Goal: Task Accomplishment & Management: Manage account settings

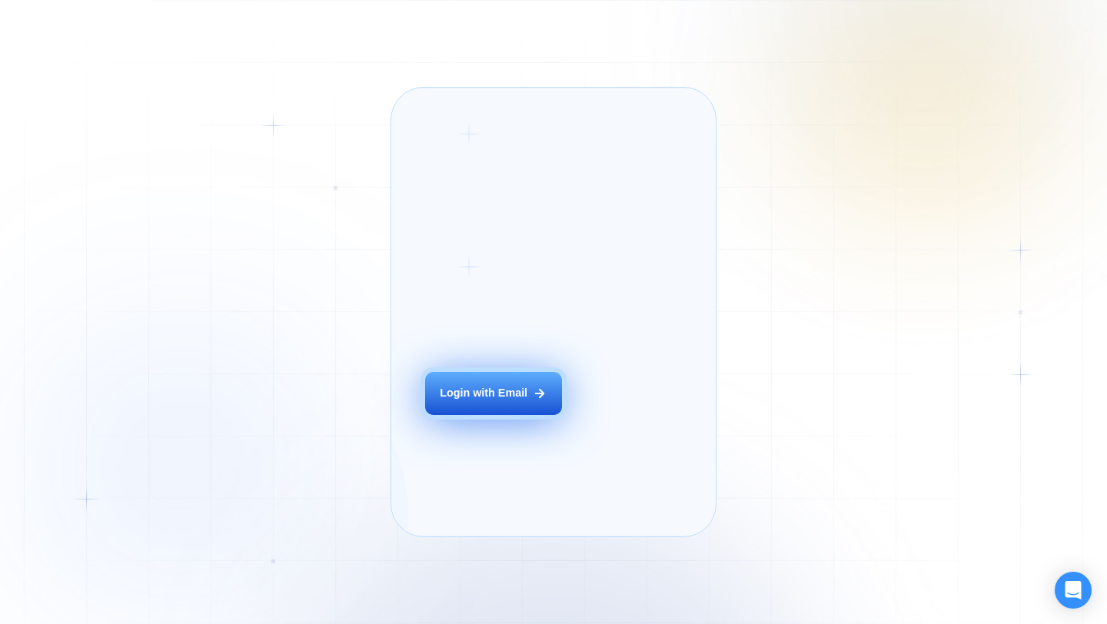
click at [491, 415] on button "Login with Email" at bounding box center [493, 393] width 137 height 43
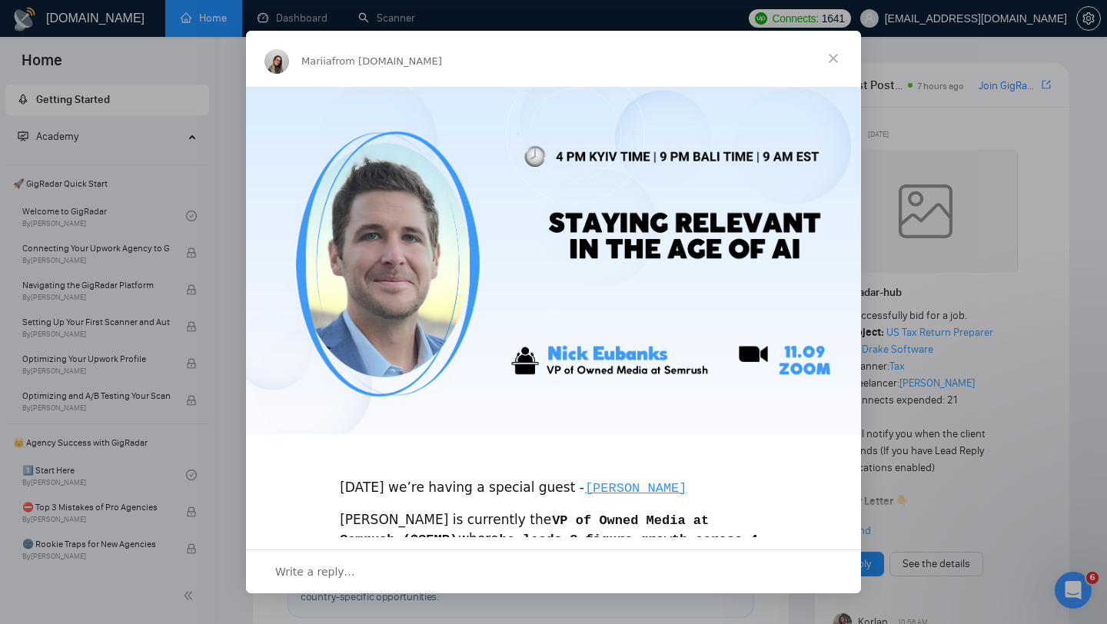
click at [842, 66] on span "Close" at bounding box center [832, 58] width 55 height 55
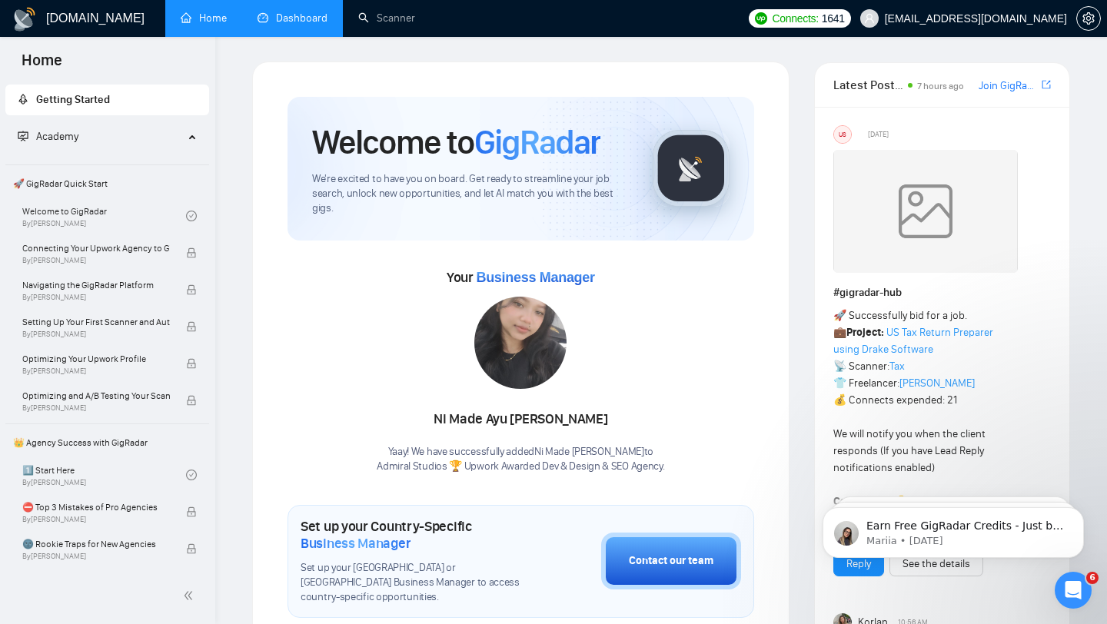
click at [311, 21] on link "Dashboard" at bounding box center [292, 18] width 70 height 13
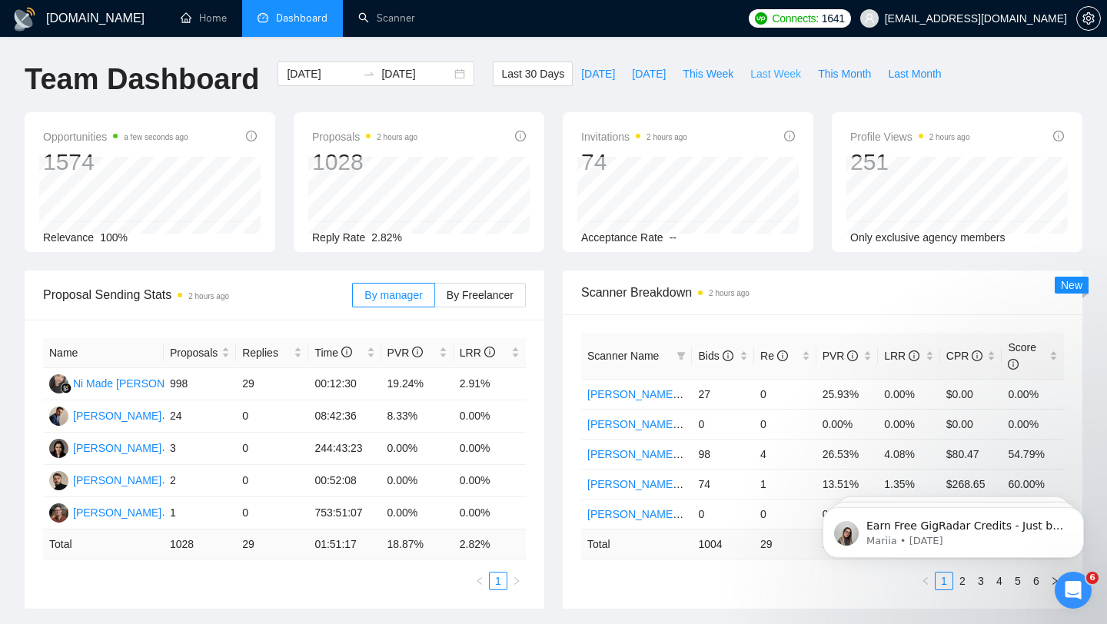
click at [766, 73] on span "Last Week" at bounding box center [775, 73] width 51 height 17
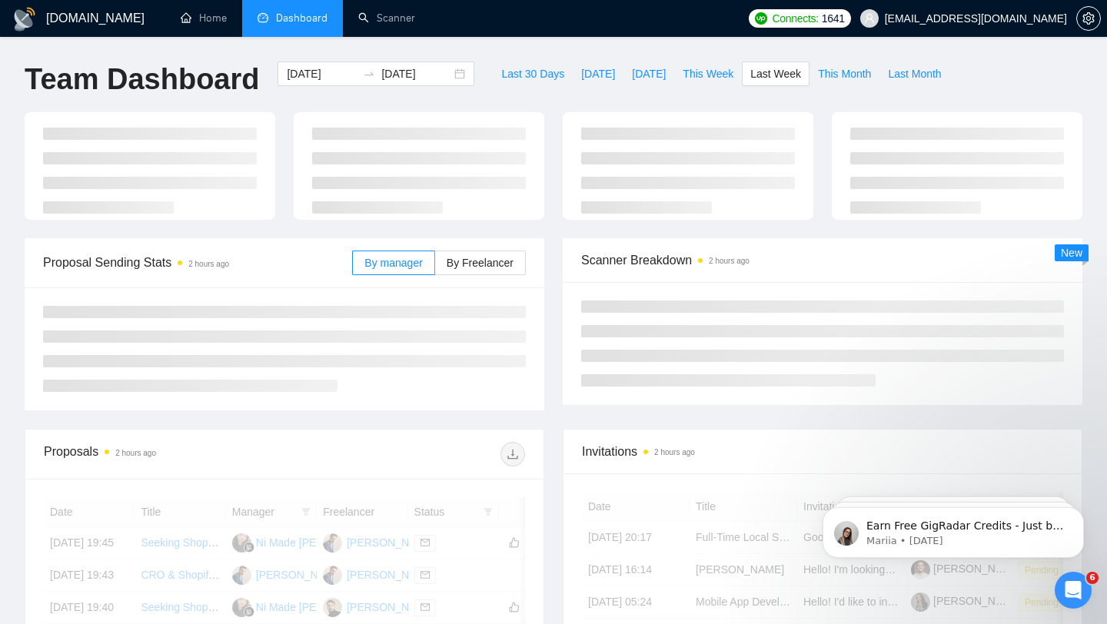
type input "[DATE]"
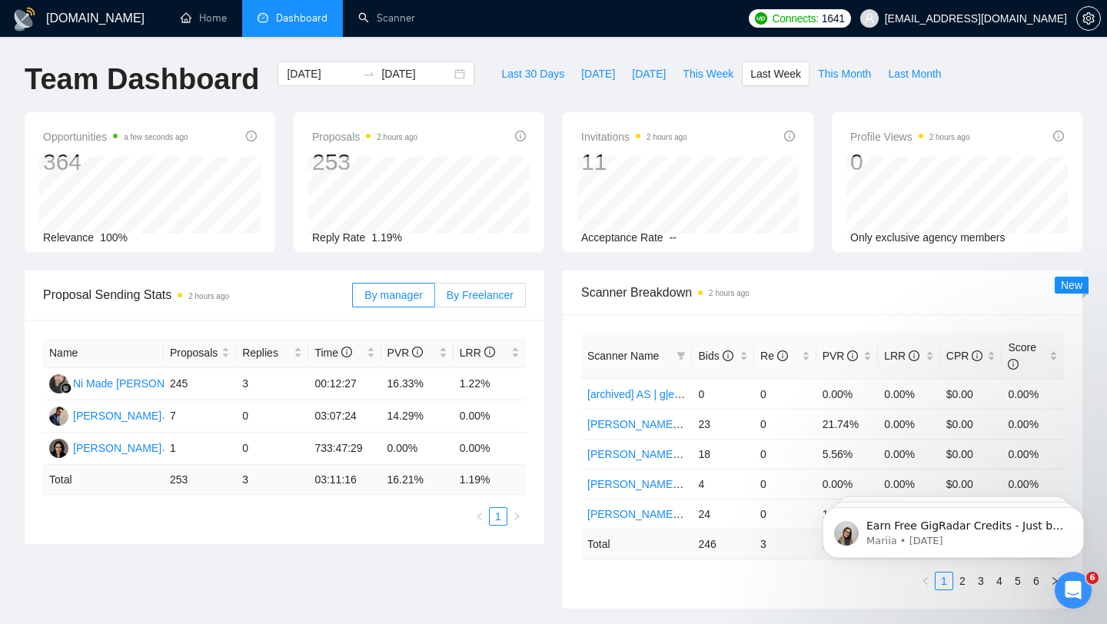
click at [488, 290] on span "By Freelancer" at bounding box center [480, 295] width 67 height 12
click at [435, 299] on input "By Freelancer" at bounding box center [435, 299] width 0 height 0
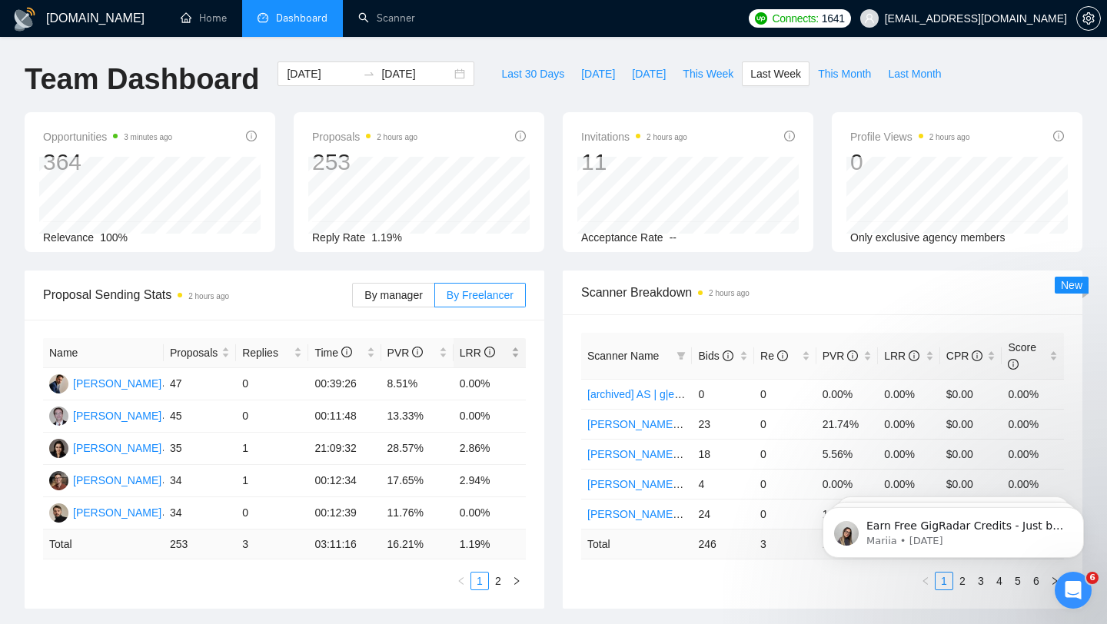
click at [471, 347] on span "LRR" at bounding box center [477, 353] width 35 height 12
click at [497, 580] on link "2" at bounding box center [498, 581] width 17 height 17
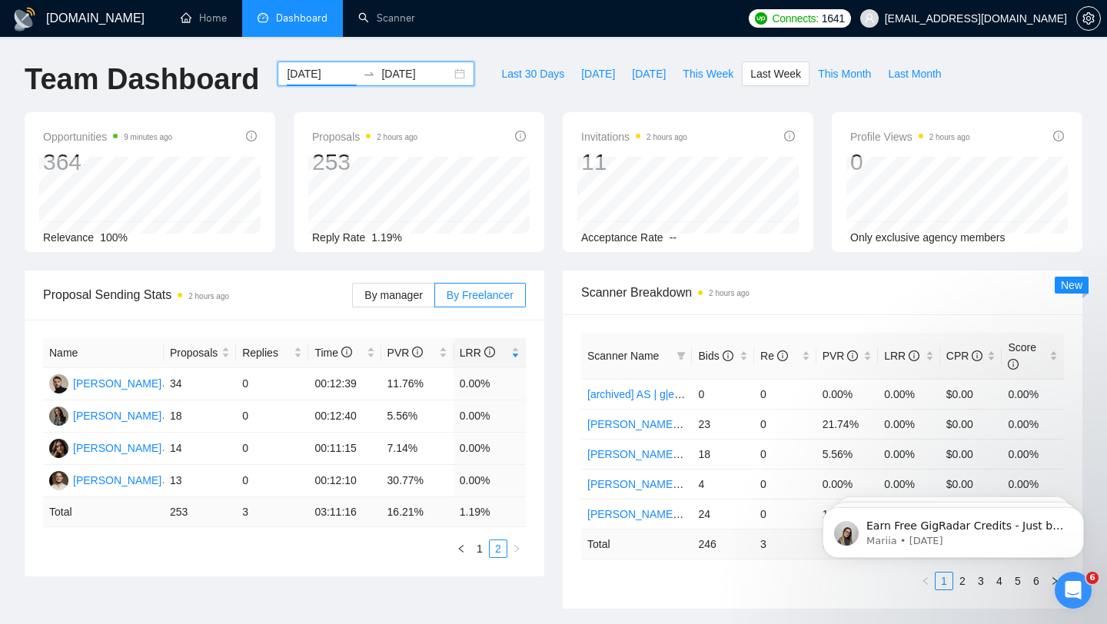
click at [324, 78] on input "[DATE]" at bounding box center [322, 73] width 70 height 17
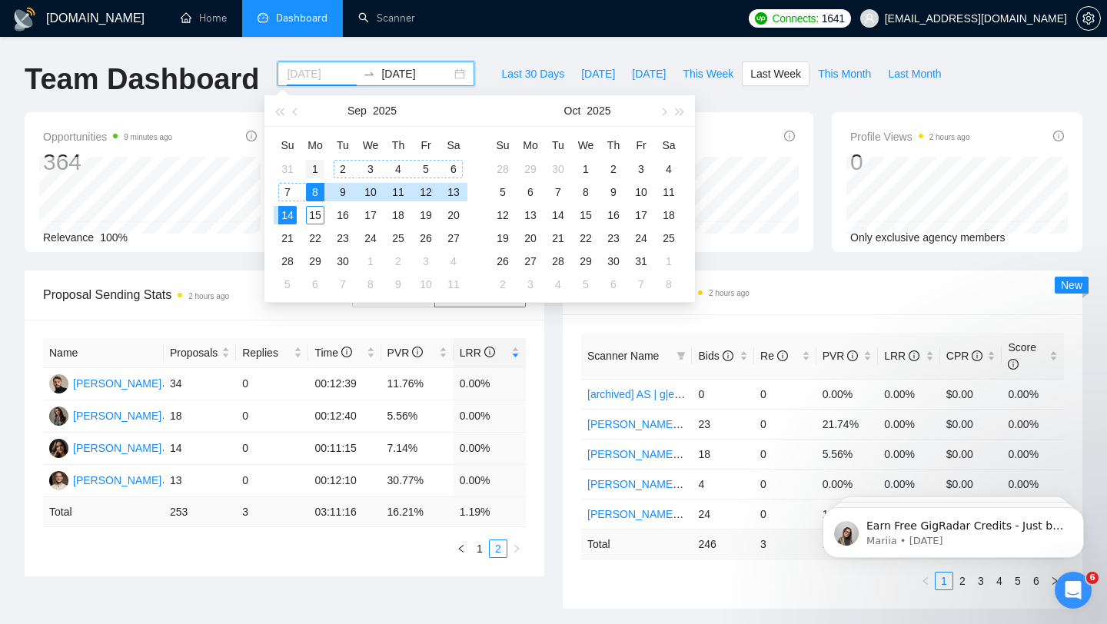
type input "[DATE]"
click at [315, 167] on div "1" at bounding box center [315, 169] width 18 height 18
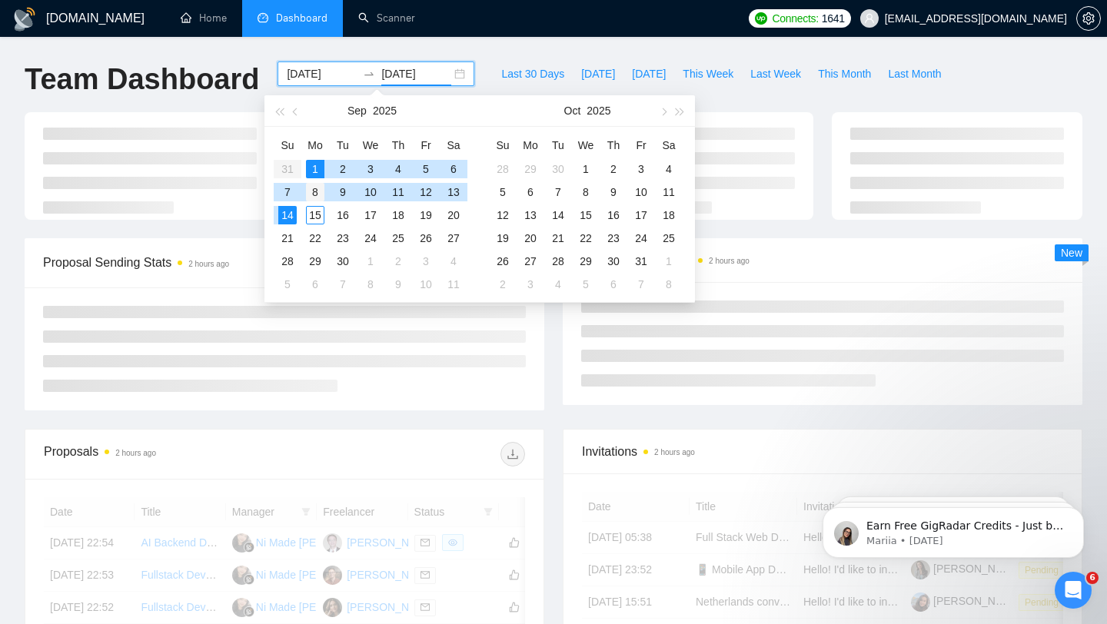
type input "[DATE]"
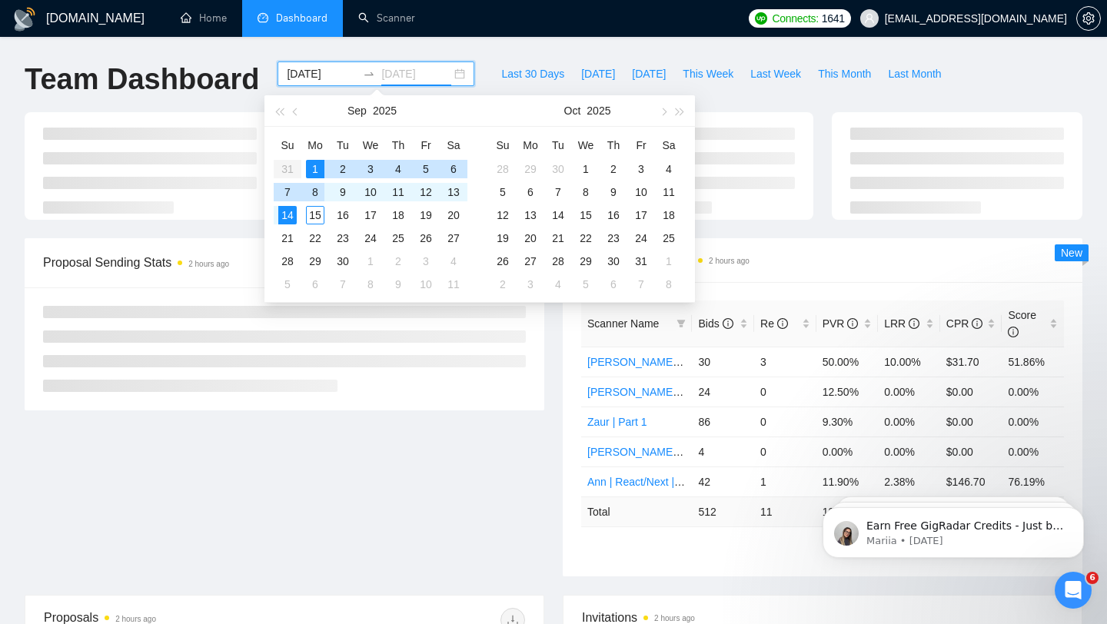
click at [317, 189] on div "8" at bounding box center [315, 192] width 18 height 18
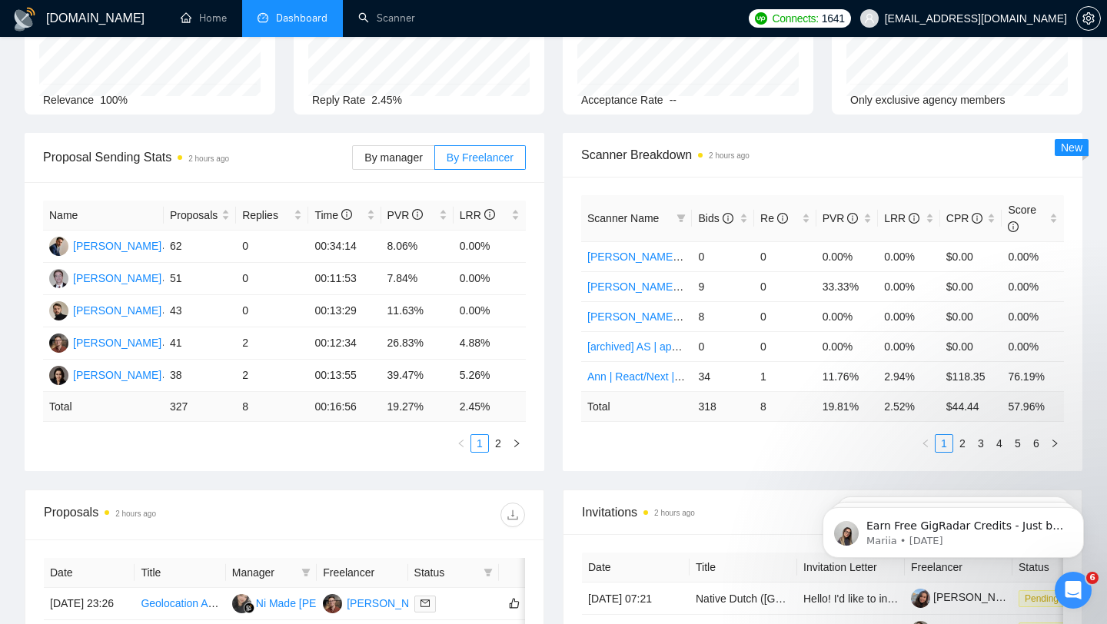
scroll to position [161, 0]
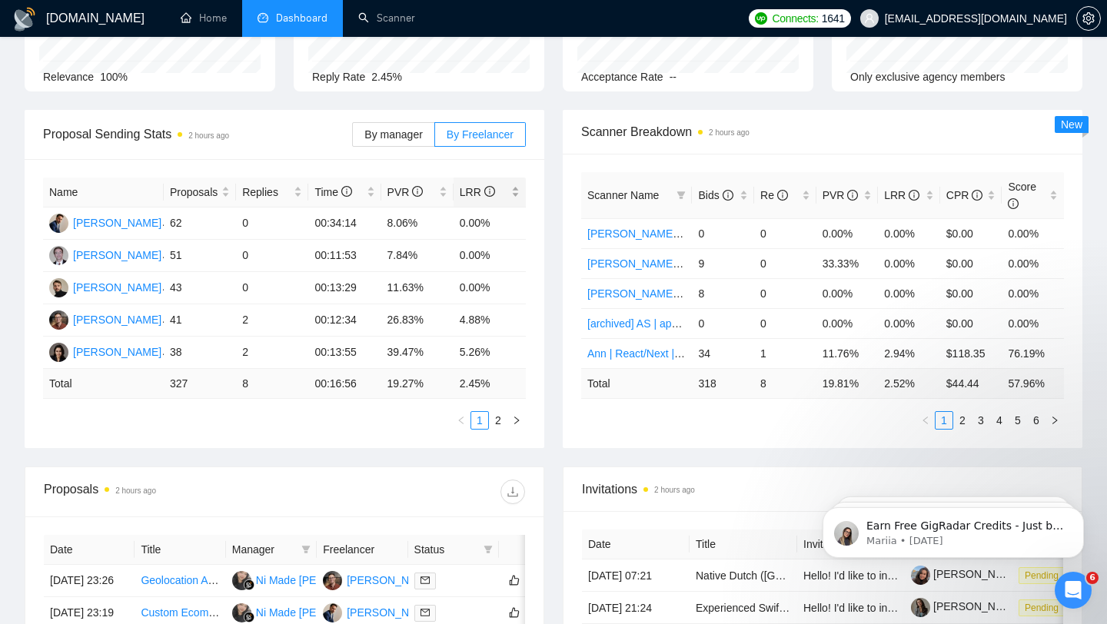
click at [496, 200] on span "LRR" at bounding box center [484, 192] width 48 height 17
click at [508, 191] on div "LRR" at bounding box center [490, 192] width 60 height 17
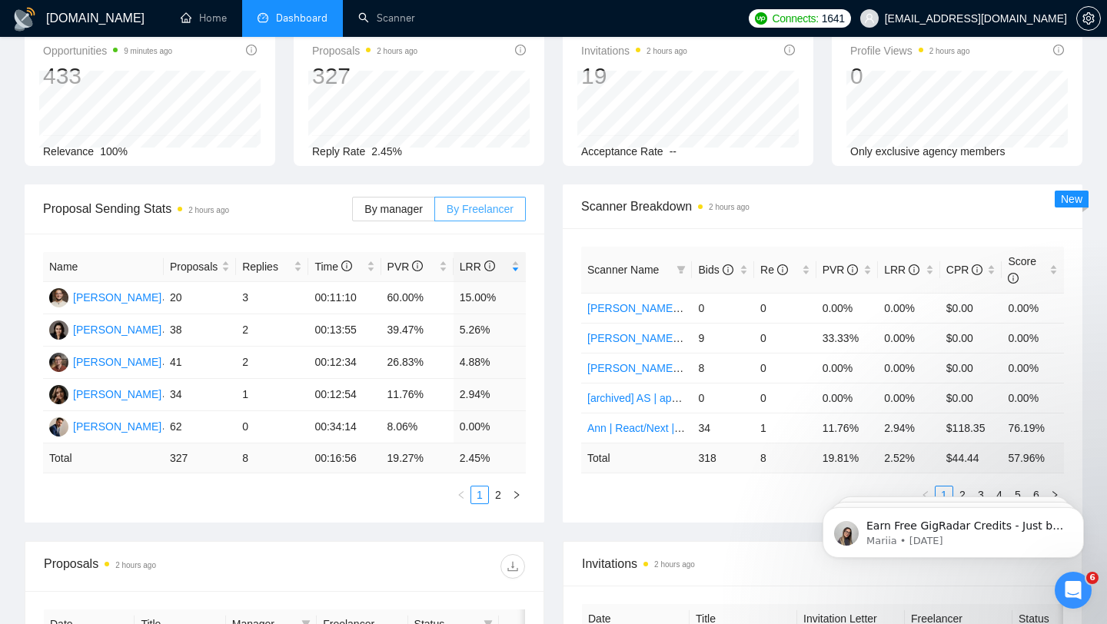
scroll to position [0, 0]
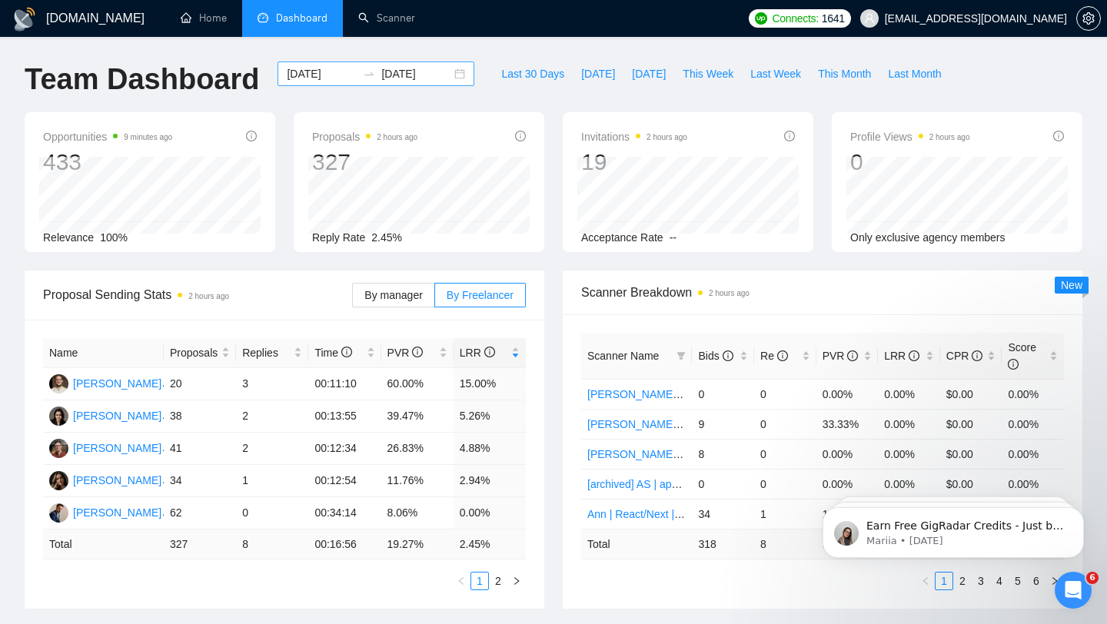
click at [314, 74] on input "[DATE]" at bounding box center [322, 73] width 70 height 17
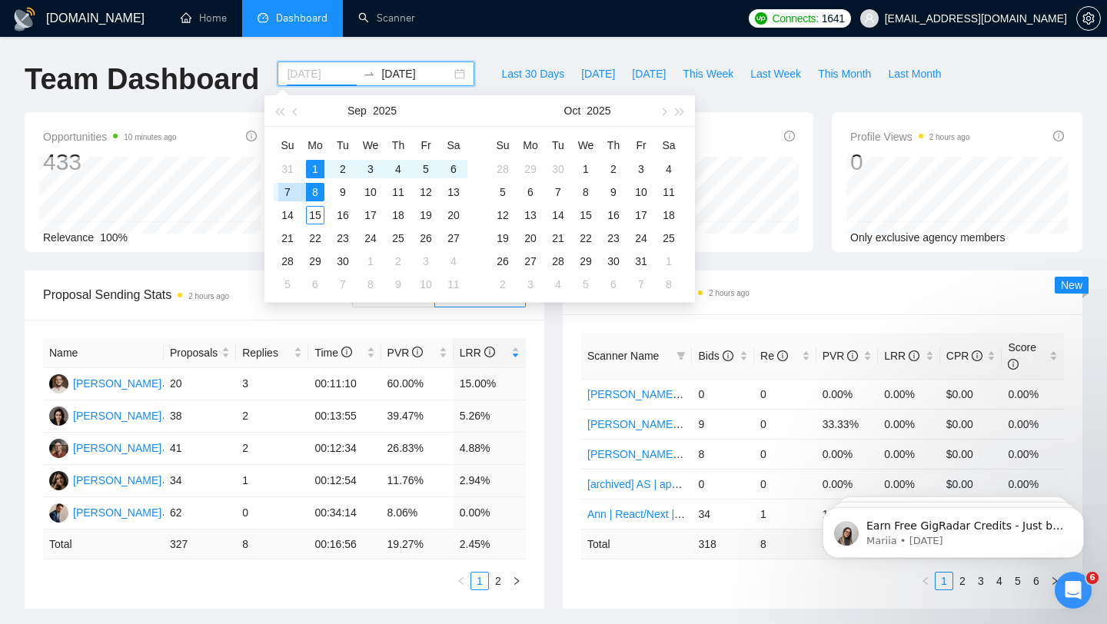
click at [292, 192] on div "7" at bounding box center [287, 192] width 18 height 18
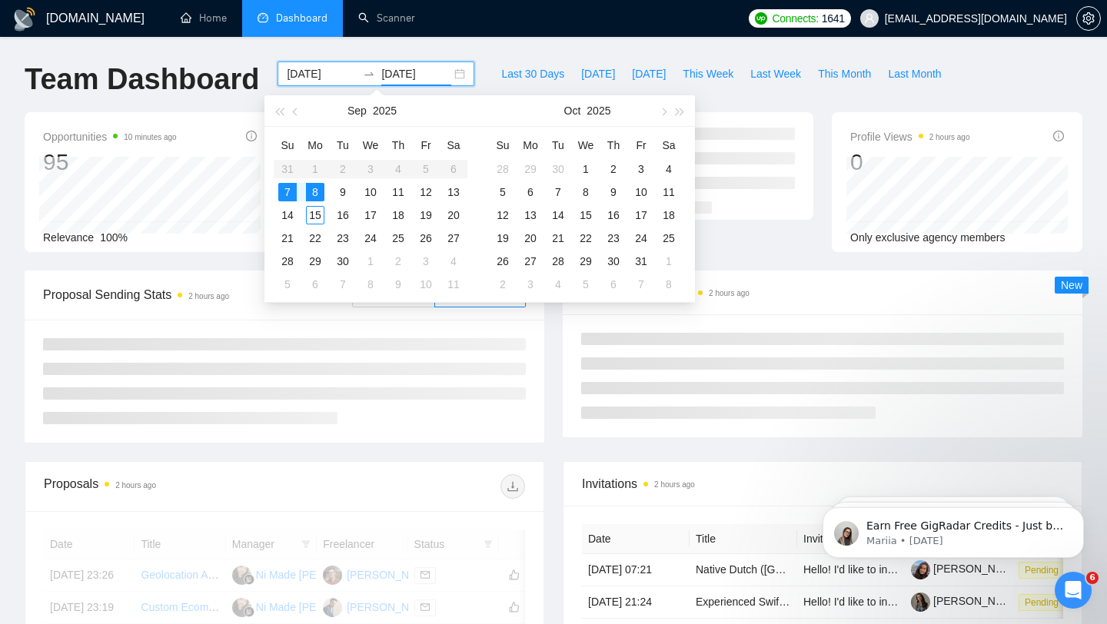
click at [316, 172] on table "Su Mo Tu We Th Fr Sa 31 1 2 3 4 5 6 7 8 9 10 11 12 13 14 15 16 17 18 19 20 21 2…" at bounding box center [371, 214] width 194 height 163
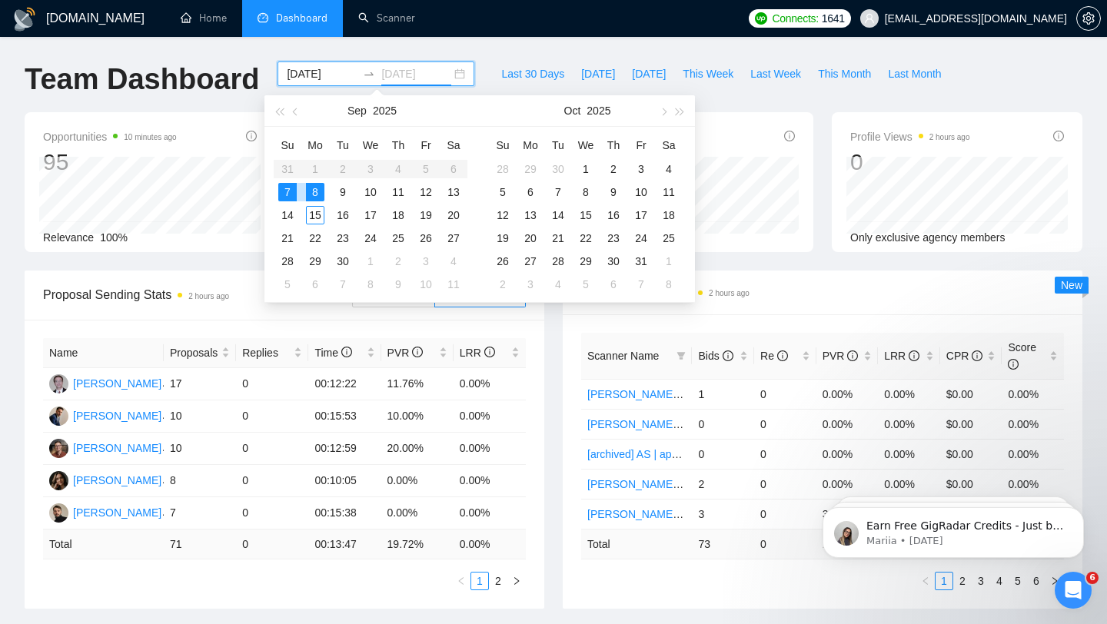
click at [316, 181] on td "8" at bounding box center [315, 192] width 28 height 23
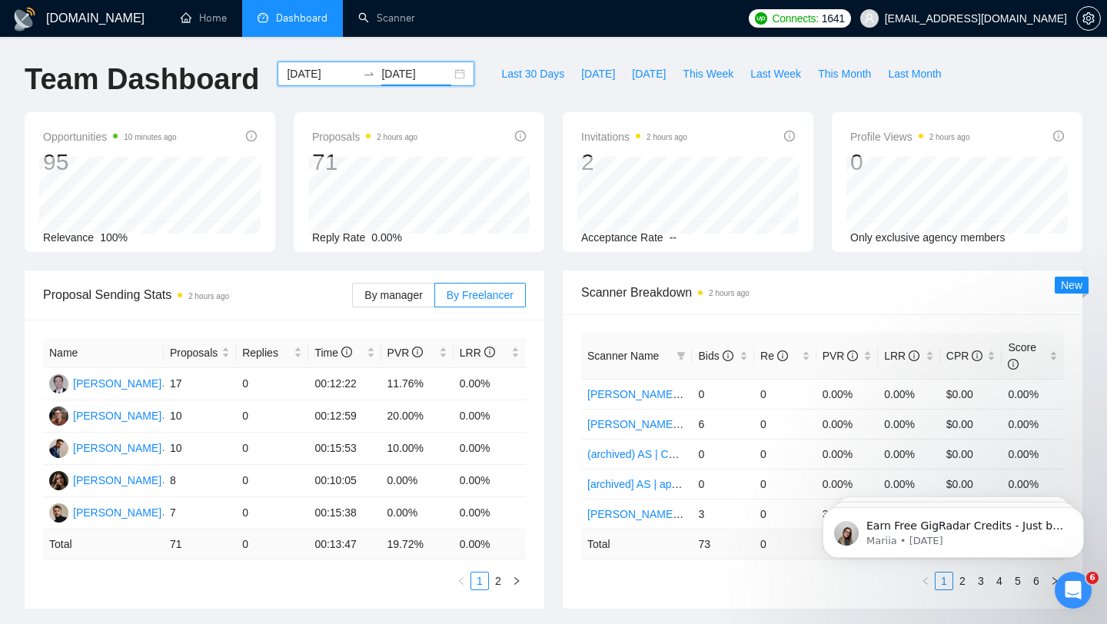
click at [390, 83] on div "[DATE] [DATE]" at bounding box center [375, 73] width 197 height 25
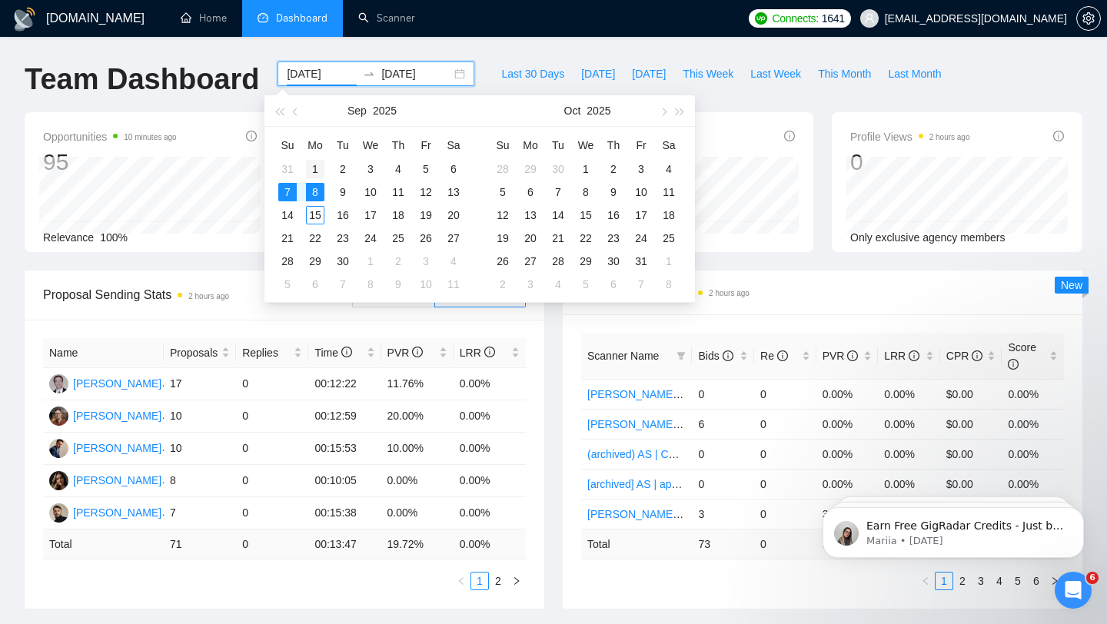
type input "[DATE]"
click at [314, 171] on div "1" at bounding box center [315, 169] width 18 height 18
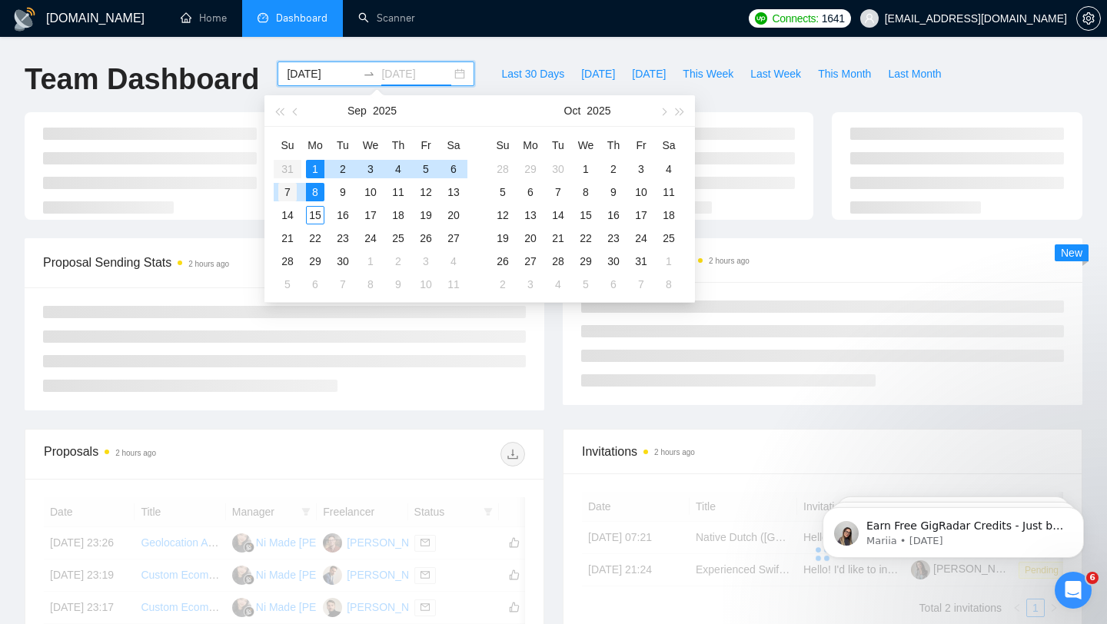
type input "[DATE]"
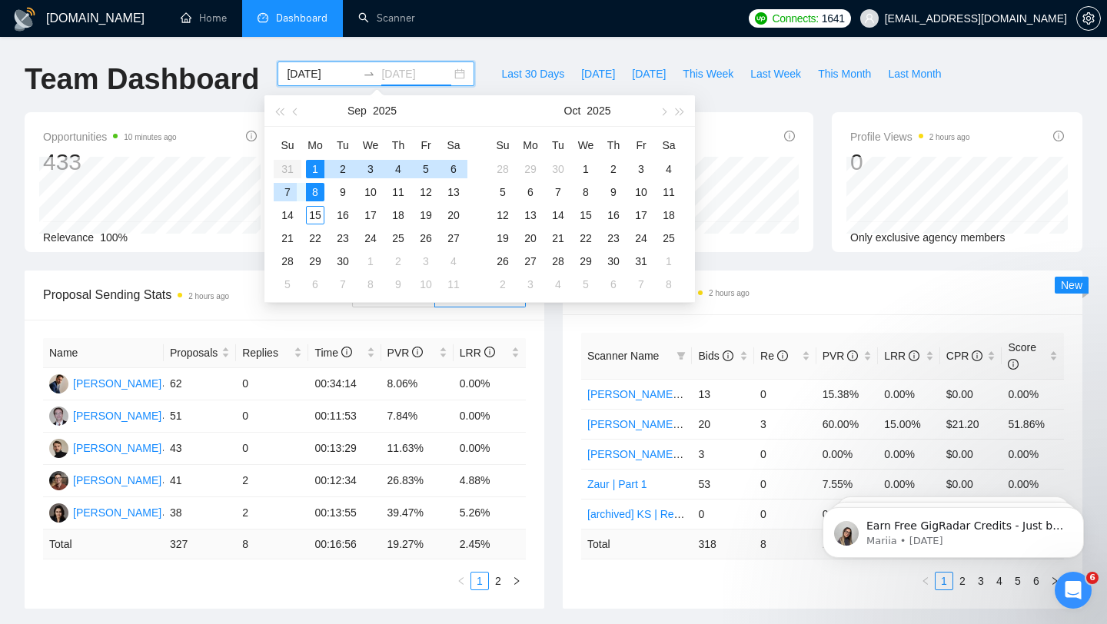
click at [291, 195] on div "7" at bounding box center [287, 192] width 18 height 18
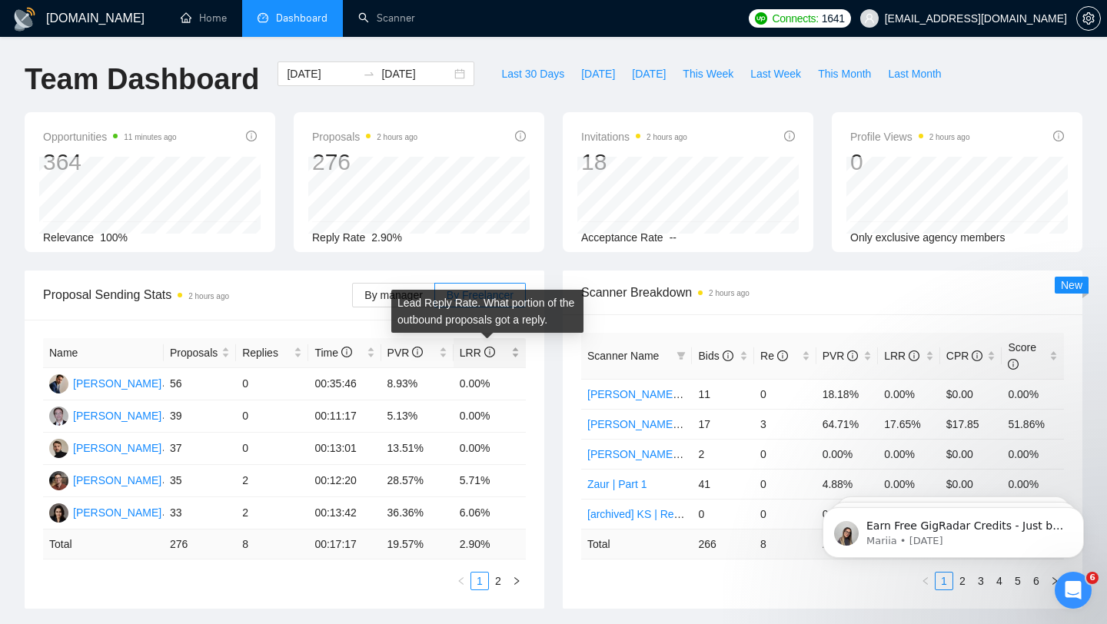
click at [489, 351] on icon "info-circle" at bounding box center [490, 352] width 2 height 5
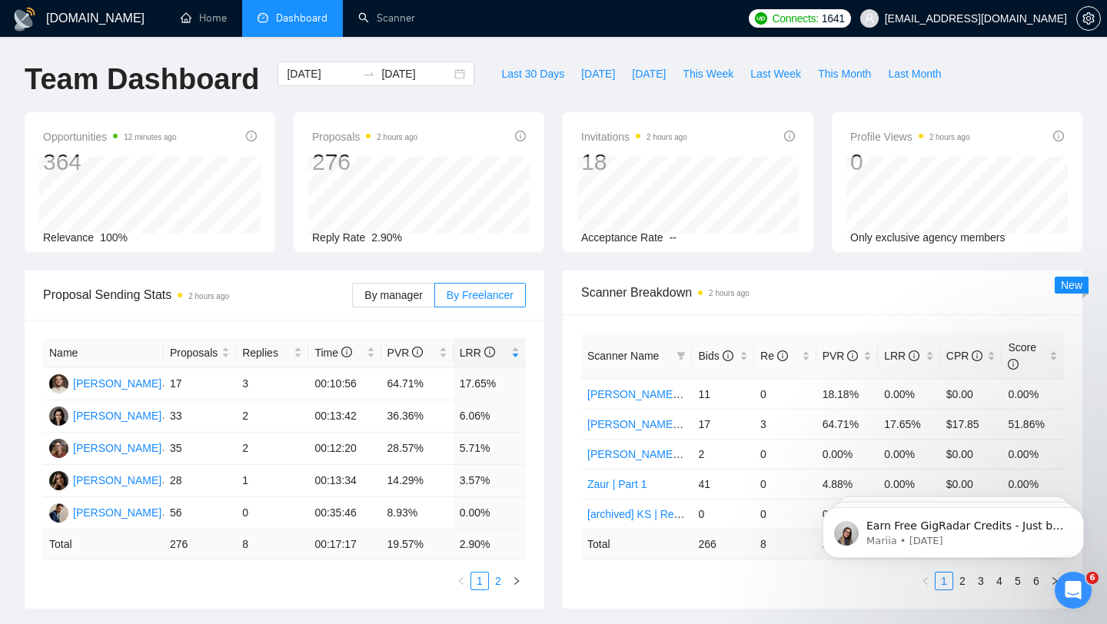
click at [502, 577] on link "2" at bounding box center [498, 581] width 17 height 17
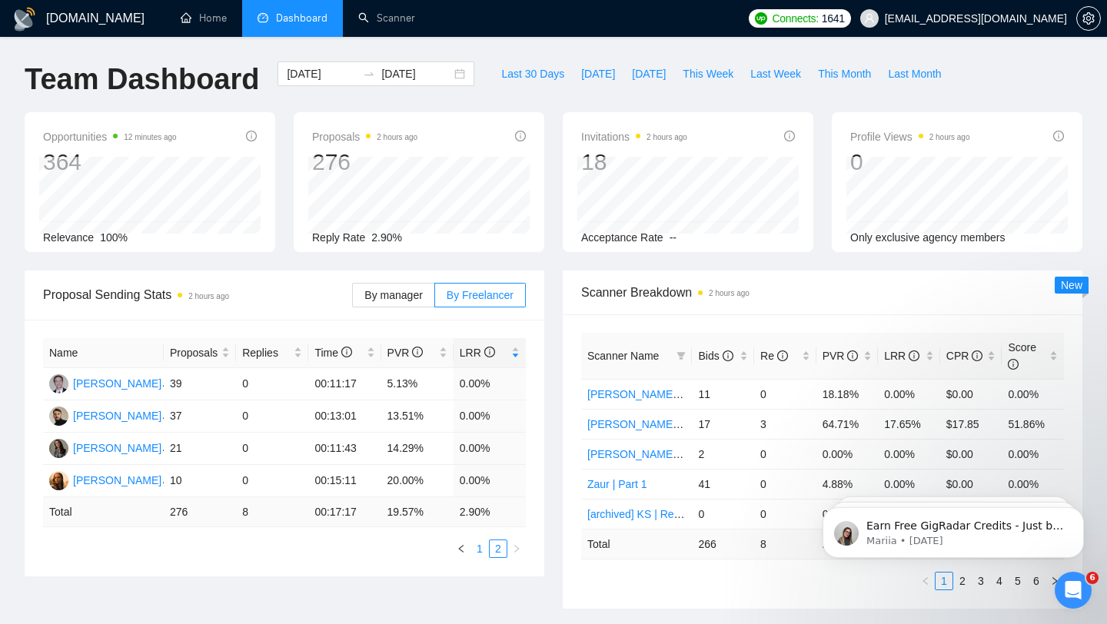
click at [477, 546] on link "1" at bounding box center [479, 548] width 17 height 17
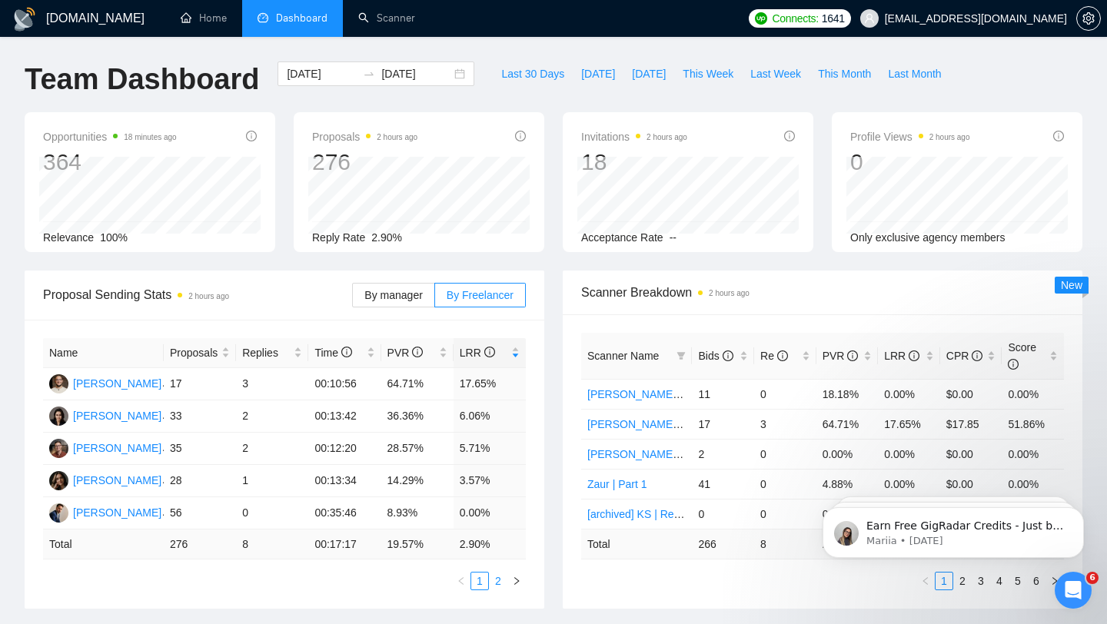
click at [500, 573] on link "2" at bounding box center [498, 581] width 17 height 17
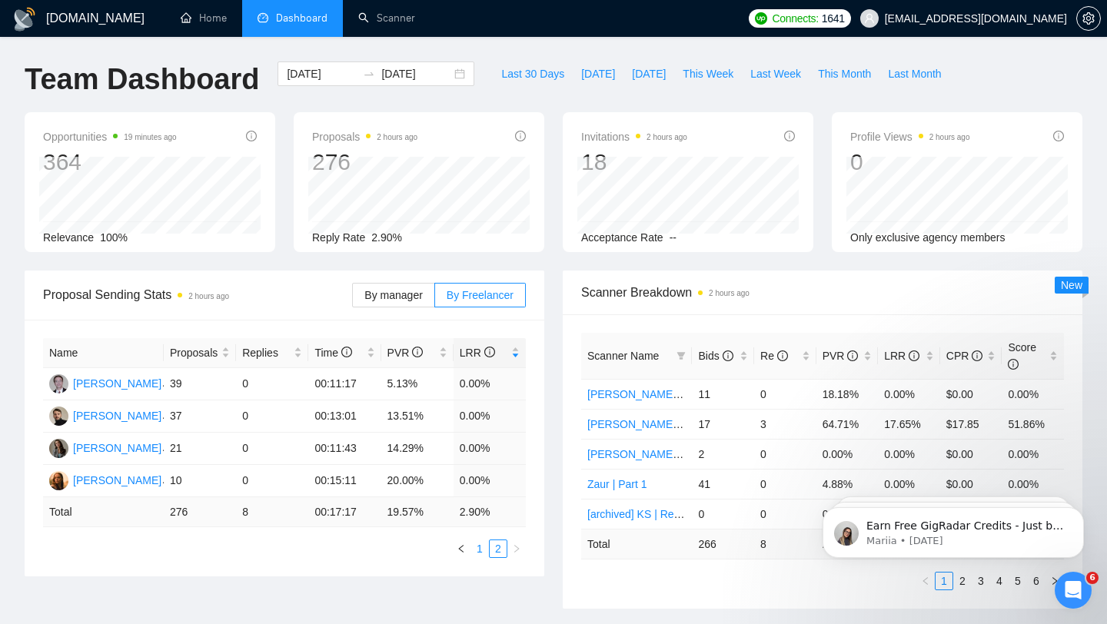
click at [477, 546] on link "1" at bounding box center [479, 548] width 17 height 17
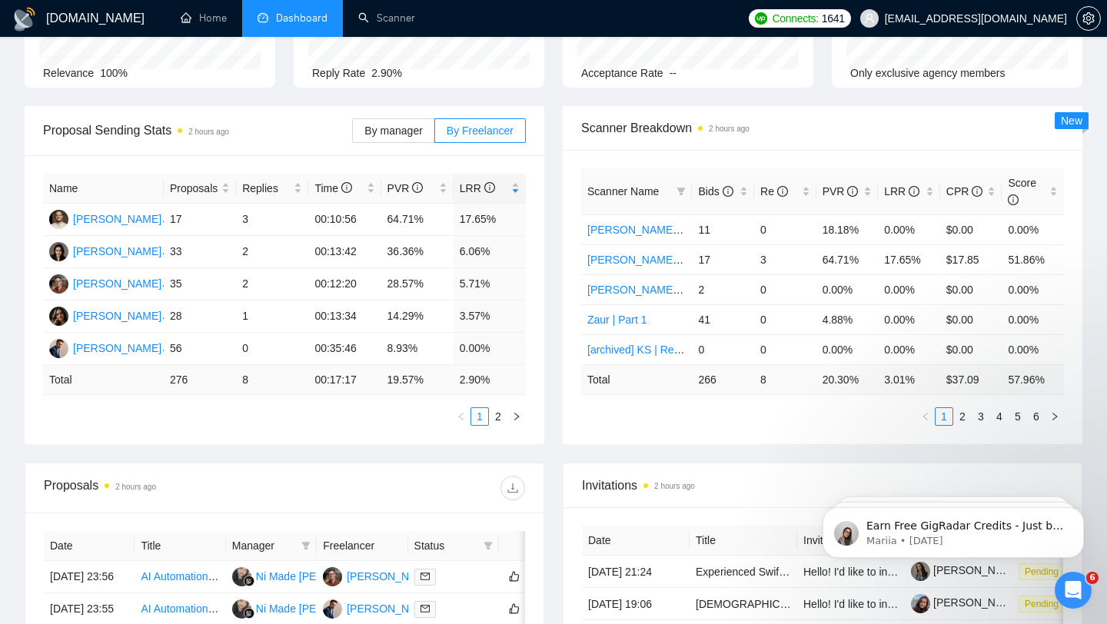
scroll to position [181, 0]
